Goal: Use online tool/utility: Utilize a website feature to perform a specific function

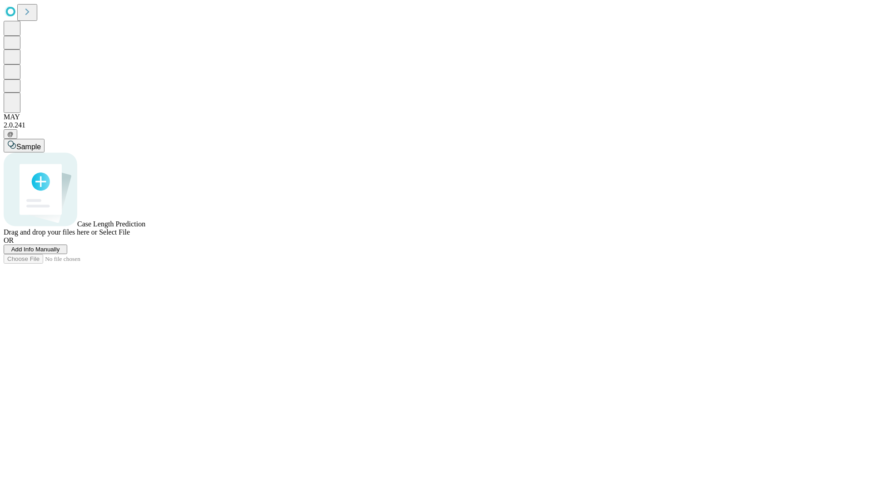
click at [130, 236] on span "Select File" at bounding box center [114, 232] width 31 height 8
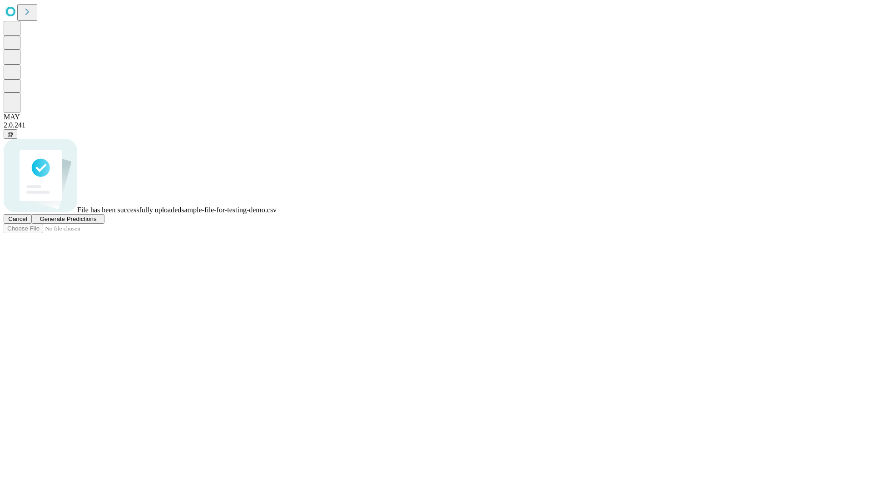
click at [96, 222] on span "Generate Predictions" at bounding box center [67, 219] width 57 height 7
